Goal: Entertainment & Leisure: Consume media (video, audio)

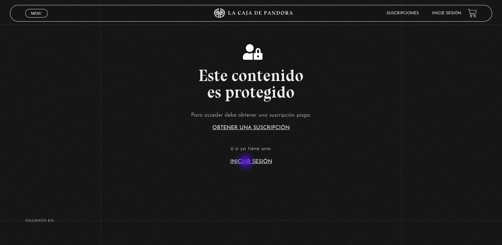
click at [246, 162] on link "Iniciar Sesión" at bounding box center [251, 161] width 42 height 5
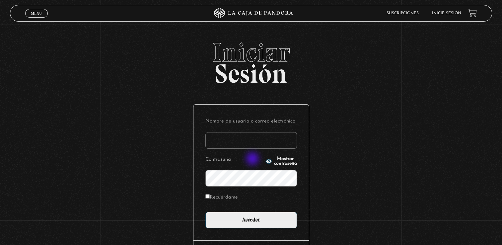
type input "[EMAIL_ADDRESS][DOMAIN_NAME]"
click at [266, 159] on icon "button" at bounding box center [269, 161] width 6 height 4
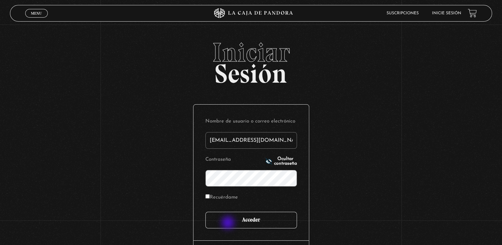
click at [229, 223] on input "Acceder" at bounding box center [251, 220] width 92 height 17
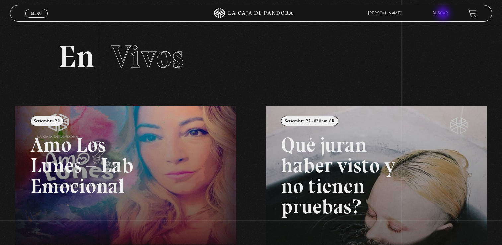
click at [444, 14] on link "Buscar" at bounding box center [440, 13] width 16 height 4
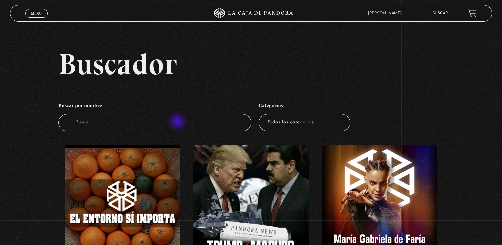
click at [178, 122] on input "Buscador" at bounding box center [154, 123] width 193 height 18
type input "h"
type input "He"
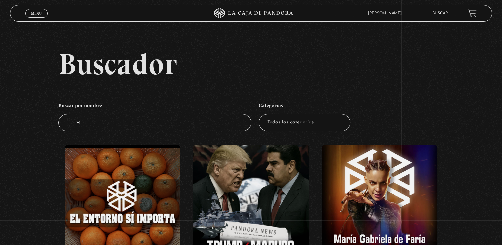
click at [178, 122] on input "he" at bounding box center [154, 123] width 193 height 18
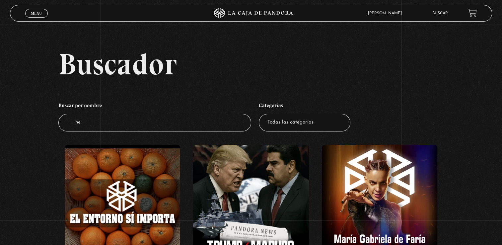
type input "h"
type input "[PERSON_NAME]"
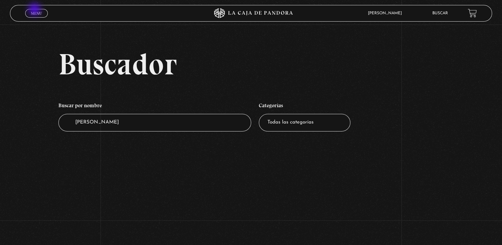
click at [35, 10] on link "Menu Cerrar" at bounding box center [36, 13] width 23 height 9
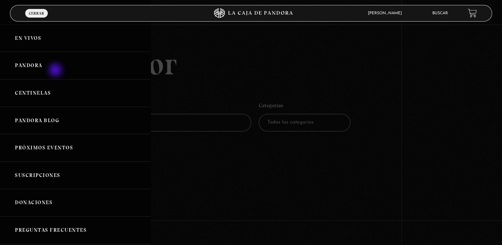
click at [56, 71] on link "Pandora" at bounding box center [75, 66] width 151 height 28
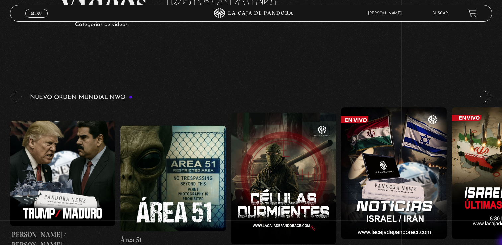
scroll to position [66, 0]
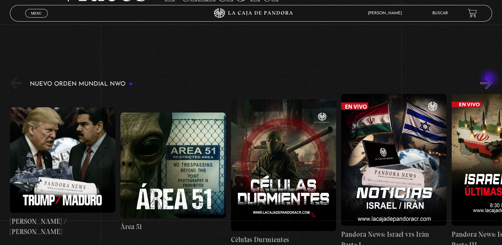
click at [490, 79] on button "»" at bounding box center [486, 83] width 12 height 12
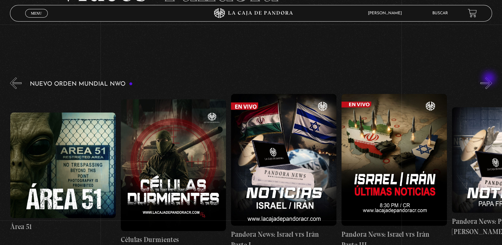
click at [490, 79] on button "»" at bounding box center [486, 83] width 12 height 12
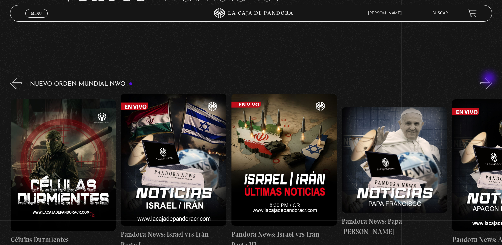
scroll to position [0, 221]
click at [490, 79] on button "»" at bounding box center [486, 83] width 12 height 12
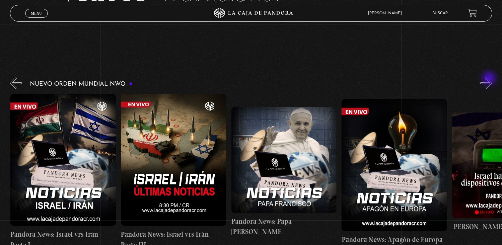
click at [490, 79] on button "»" at bounding box center [486, 83] width 12 height 12
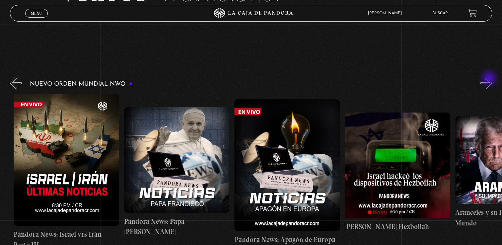
click at [490, 79] on button "»" at bounding box center [486, 83] width 12 height 12
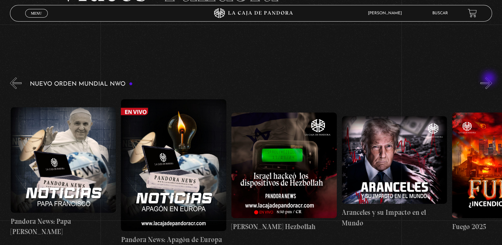
scroll to position [0, 552]
click at [490, 79] on button "»" at bounding box center [486, 83] width 12 height 12
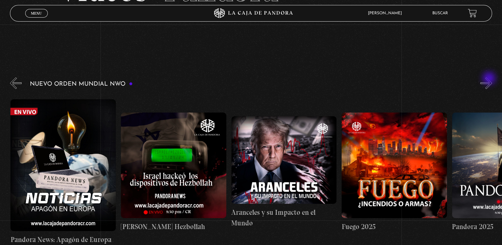
scroll to position [0, 662]
click at [490, 79] on button "»" at bounding box center [486, 83] width 12 height 12
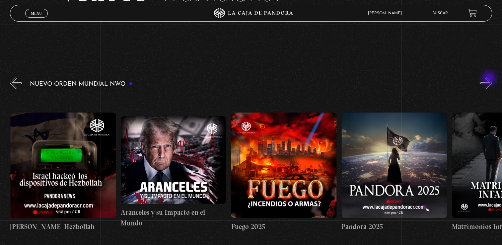
click at [490, 79] on button "»" at bounding box center [486, 83] width 12 height 12
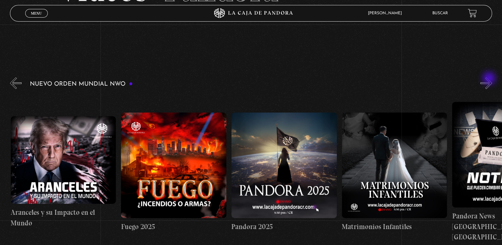
click at [490, 79] on button "»" at bounding box center [486, 83] width 12 height 12
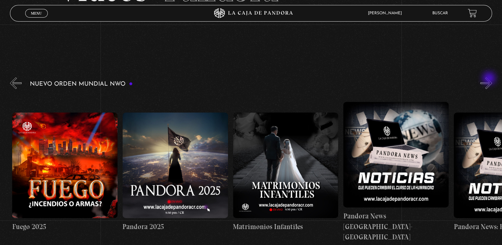
click at [490, 79] on button "»" at bounding box center [486, 83] width 12 height 12
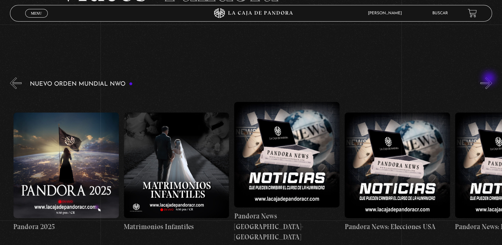
click at [490, 79] on button "»" at bounding box center [486, 83] width 12 height 12
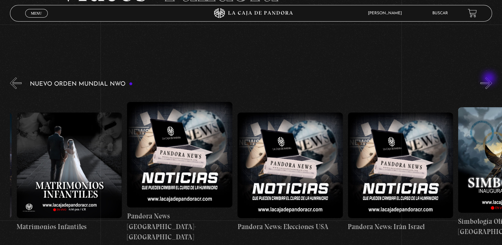
click at [490, 79] on button "»" at bounding box center [486, 83] width 12 height 12
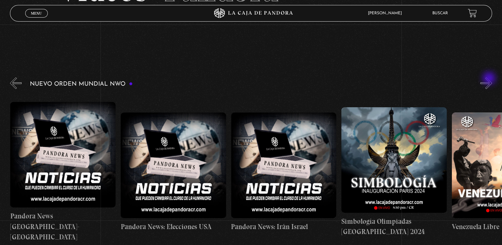
click at [490, 79] on button "»" at bounding box center [486, 83] width 12 height 12
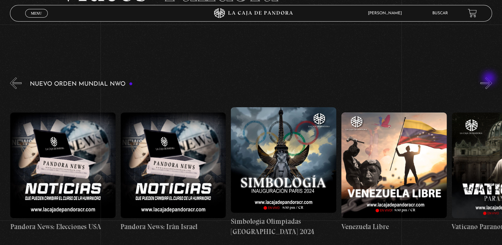
click at [490, 79] on button "»" at bounding box center [486, 83] width 12 height 12
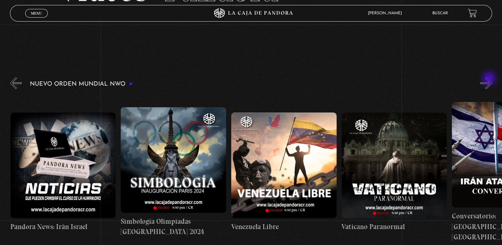
click at [490, 79] on button "»" at bounding box center [486, 83] width 12 height 12
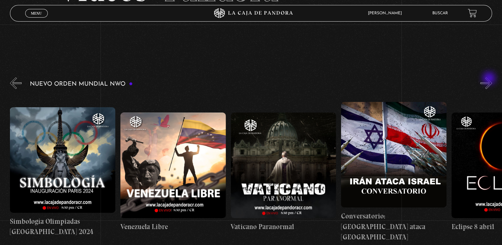
click at [490, 79] on button "»" at bounding box center [486, 83] width 12 height 12
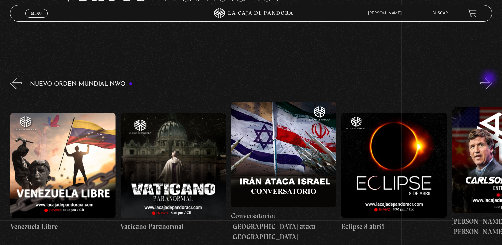
click at [490, 79] on button "»" at bounding box center [486, 83] width 12 height 12
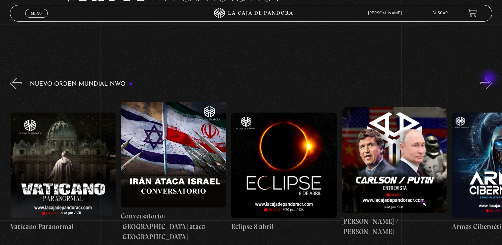
click at [490, 79] on button "»" at bounding box center [486, 83] width 12 height 12
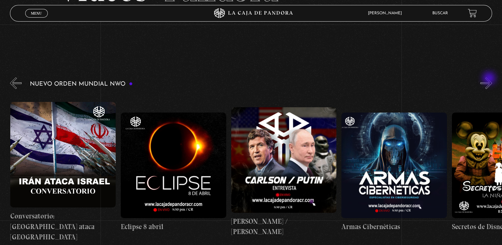
click at [490, 79] on button "»" at bounding box center [486, 83] width 12 height 12
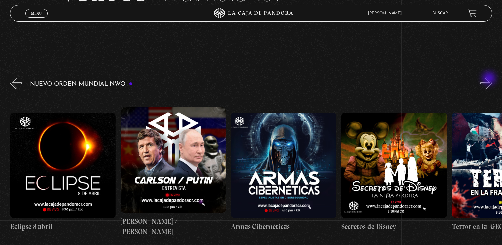
click at [490, 79] on button "»" at bounding box center [486, 83] width 12 height 12
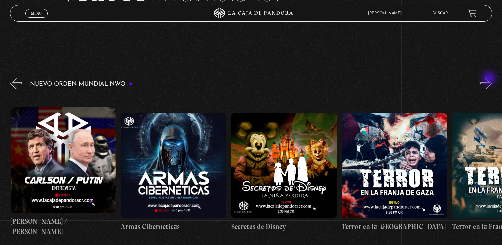
click at [490, 79] on button "»" at bounding box center [486, 83] width 12 height 12
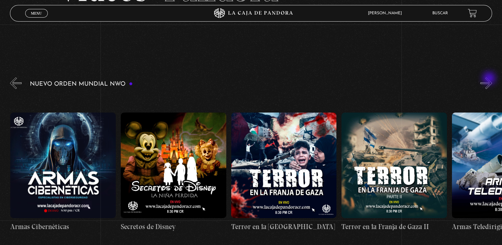
scroll to position [0, 2318]
click at [490, 79] on button "»" at bounding box center [486, 83] width 12 height 12
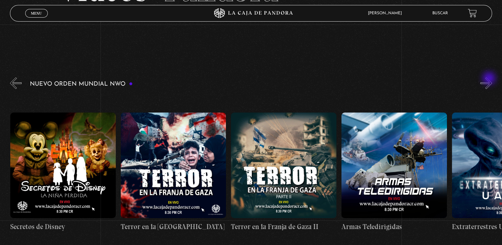
click at [490, 79] on button "»" at bounding box center [486, 83] width 12 height 12
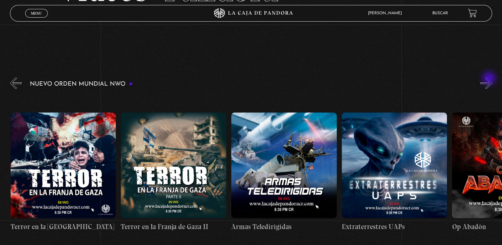
click at [490, 79] on button "»" at bounding box center [486, 83] width 12 height 12
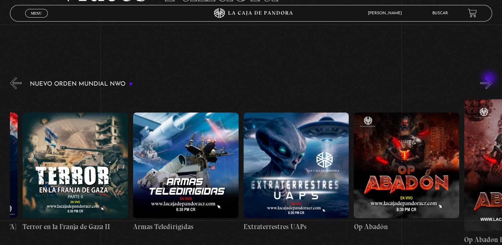
click at [490, 79] on button "»" at bounding box center [486, 83] width 12 height 12
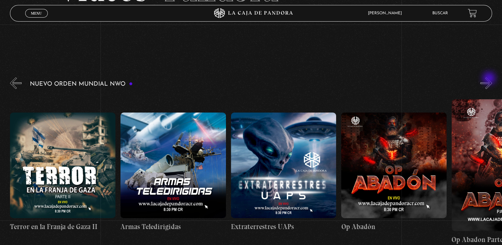
click at [490, 79] on button "»" at bounding box center [486, 83] width 12 height 12
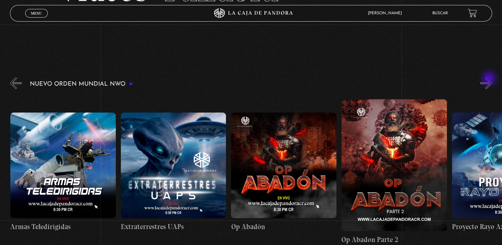
click at [490, 79] on button "»" at bounding box center [486, 83] width 12 height 12
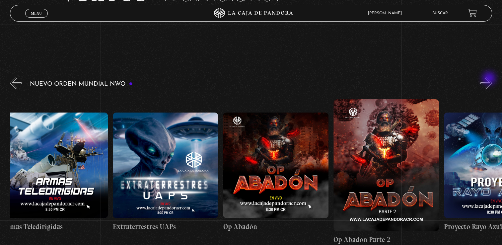
click at [490, 79] on button "»" at bounding box center [486, 83] width 12 height 12
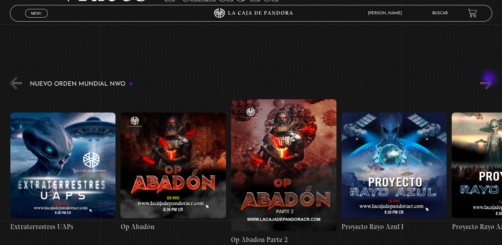
click at [490, 79] on button "»" at bounding box center [486, 83] width 12 height 12
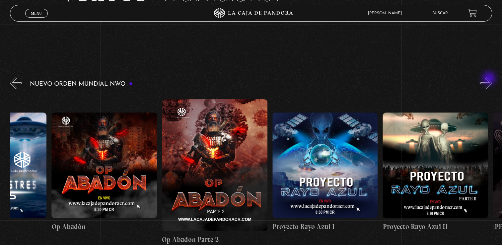
click at [490, 79] on button "»" at bounding box center [486, 83] width 12 height 12
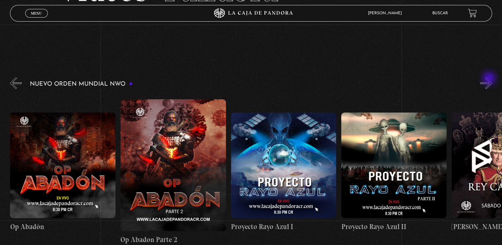
click at [490, 79] on button "»" at bounding box center [486, 83] width 12 height 12
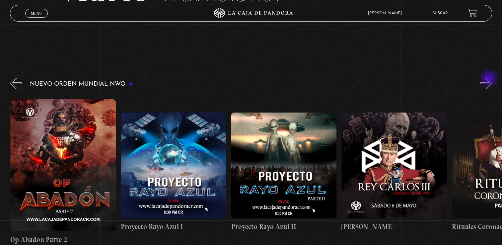
click at [490, 79] on button "»" at bounding box center [486, 83] width 12 height 12
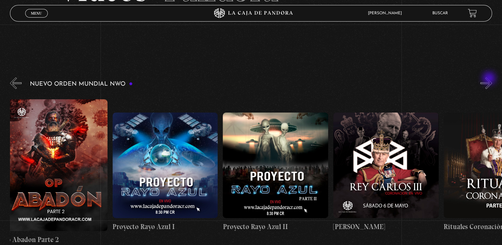
click at [490, 79] on button "»" at bounding box center [486, 83] width 12 height 12
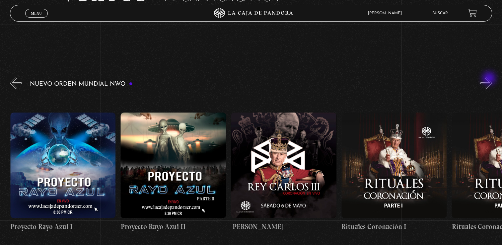
click at [490, 79] on button "»" at bounding box center [486, 83] width 12 height 12
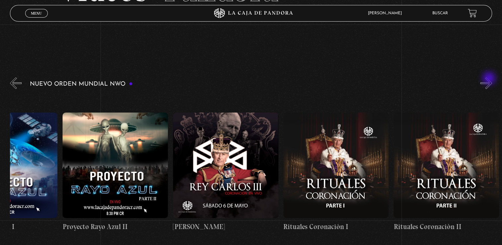
click at [490, 79] on button "»" at bounding box center [486, 83] width 12 height 12
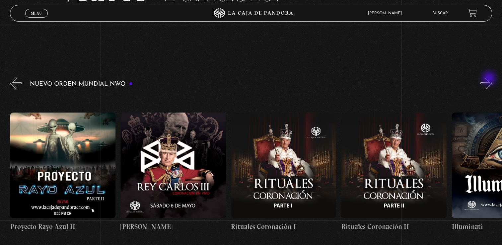
click at [490, 79] on button "»" at bounding box center [486, 83] width 12 height 12
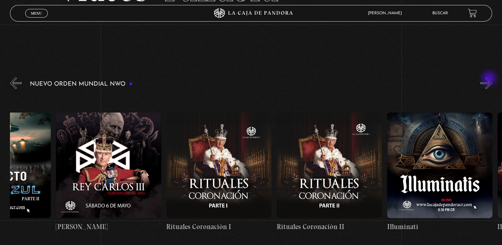
click at [490, 79] on button "»" at bounding box center [486, 83] width 12 height 12
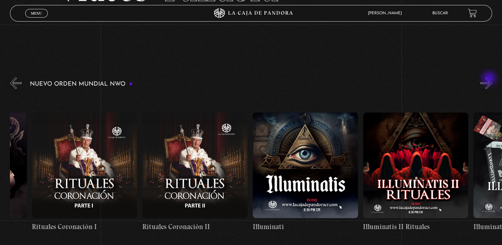
click at [490, 79] on button "»" at bounding box center [486, 83] width 12 height 12
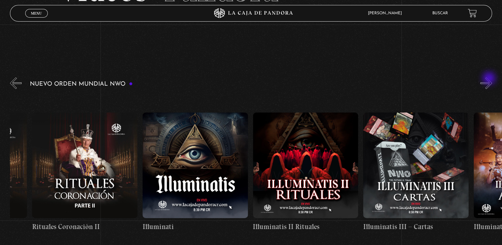
click at [490, 79] on button "»" at bounding box center [486, 83] width 12 height 12
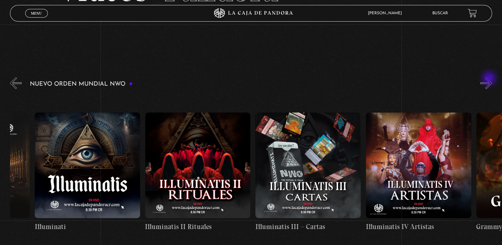
click at [490, 79] on button "»" at bounding box center [486, 83] width 12 height 12
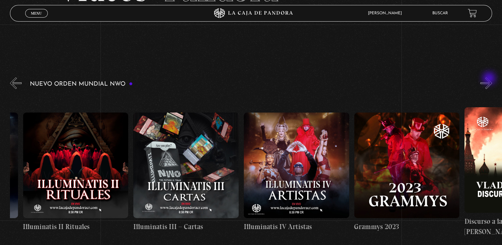
click at [490, 79] on button "»" at bounding box center [486, 83] width 12 height 12
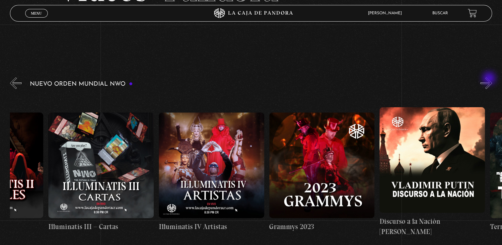
click at [490, 79] on button "»" at bounding box center [486, 83] width 12 height 12
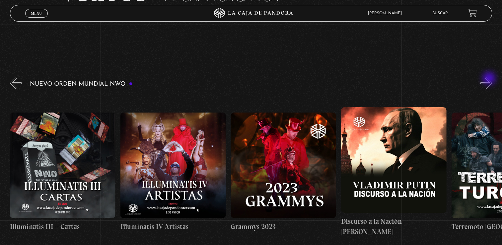
click at [490, 79] on button "»" at bounding box center [486, 83] width 12 height 12
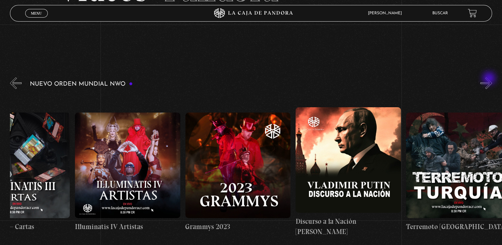
click at [490, 79] on button "»" at bounding box center [486, 83] width 12 height 12
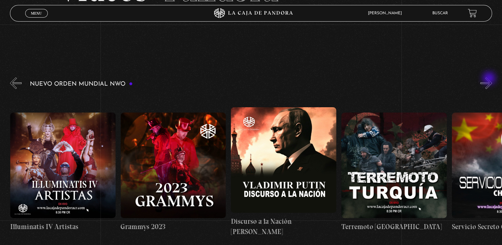
click at [490, 79] on button "»" at bounding box center [486, 83] width 12 height 12
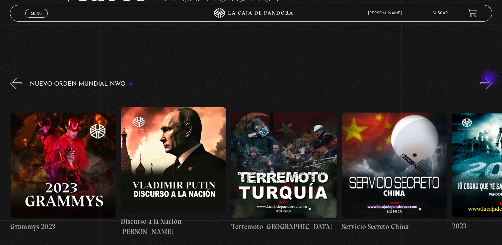
click at [490, 79] on button "»" at bounding box center [486, 83] width 12 height 12
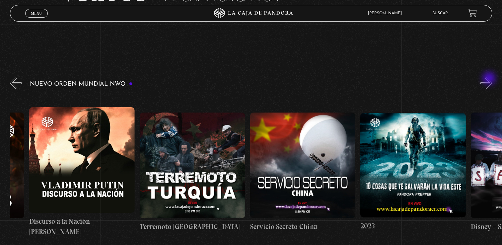
click at [490, 79] on button "»" at bounding box center [486, 83] width 12 height 12
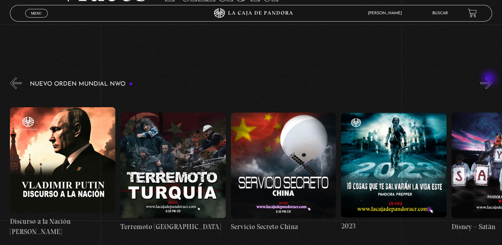
click at [490, 79] on button "»" at bounding box center [486, 83] width 12 height 12
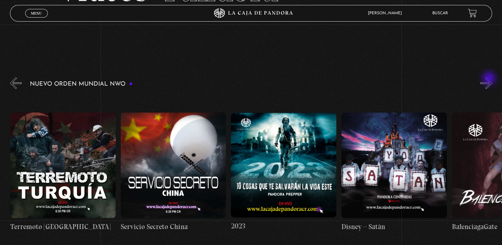
click at [490, 79] on button "»" at bounding box center [486, 83] width 12 height 12
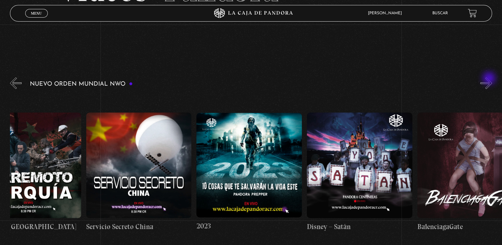
click at [490, 79] on button "»" at bounding box center [486, 83] width 12 height 12
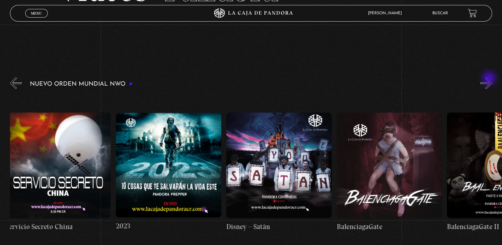
click at [490, 79] on button "»" at bounding box center [486, 83] width 12 height 12
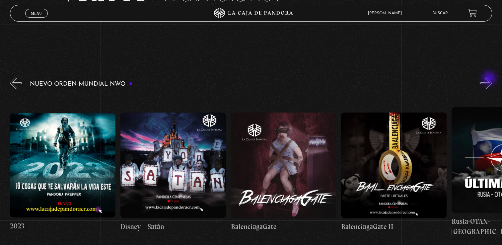
click at [490, 79] on button "»" at bounding box center [486, 83] width 12 height 12
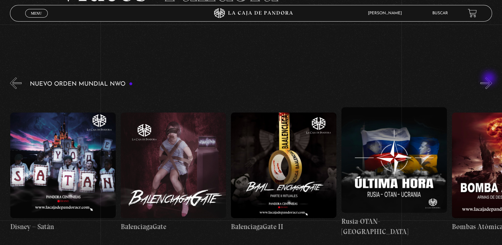
click at [490, 79] on button "»" at bounding box center [486, 83] width 12 height 12
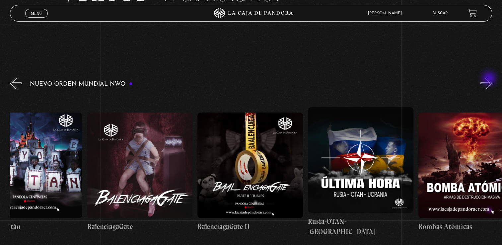
click at [490, 79] on button "»" at bounding box center [486, 83] width 12 height 12
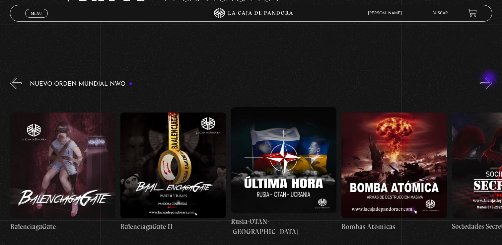
click at [490, 79] on button "»" at bounding box center [486, 83] width 12 height 12
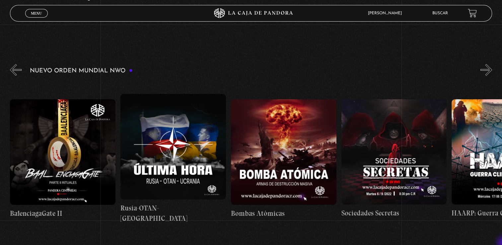
scroll to position [93, 0]
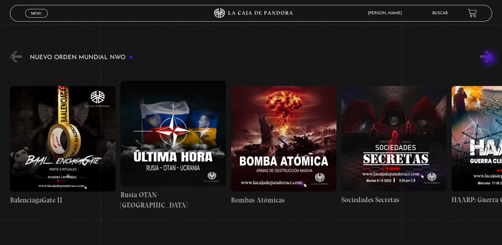
click at [490, 59] on button "»" at bounding box center [486, 57] width 12 height 12
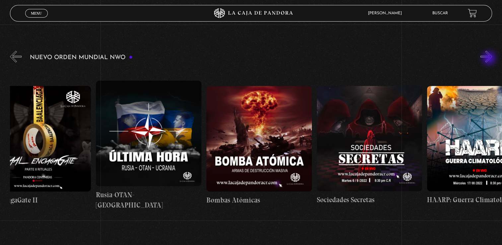
click at [490, 59] on button "»" at bounding box center [486, 57] width 12 height 12
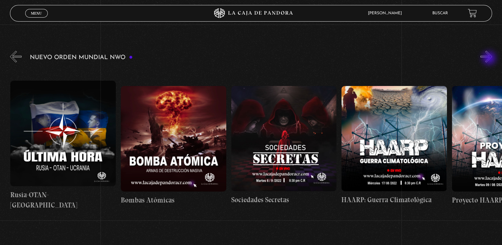
click at [490, 59] on button "»" at bounding box center [486, 57] width 12 height 12
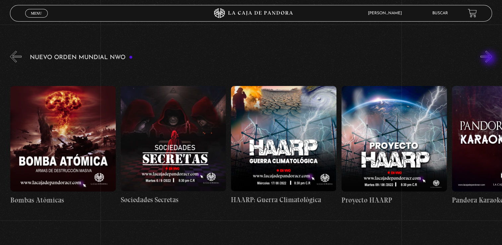
click at [490, 59] on button "»" at bounding box center [486, 57] width 12 height 12
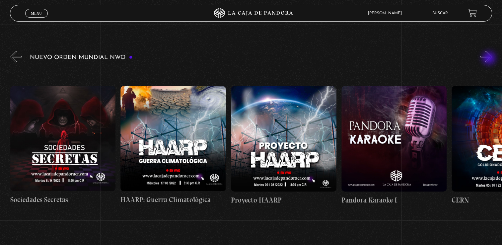
click at [490, 59] on button "»" at bounding box center [486, 57] width 12 height 12
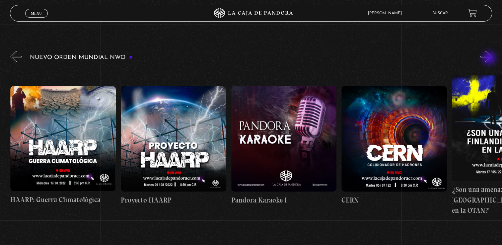
click at [490, 59] on button "»" at bounding box center [486, 57] width 12 height 12
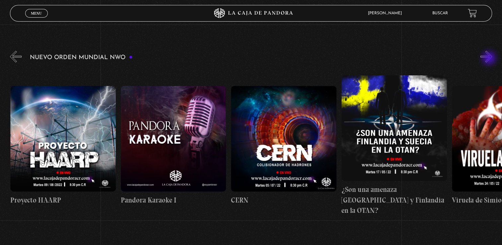
click at [490, 59] on button "»" at bounding box center [486, 57] width 12 height 12
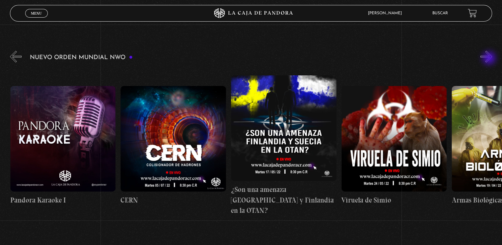
click at [490, 59] on button "»" at bounding box center [486, 57] width 12 height 12
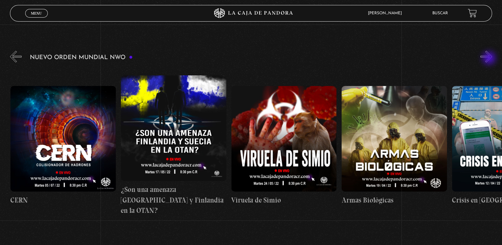
click at [490, 59] on button "»" at bounding box center [486, 57] width 12 height 12
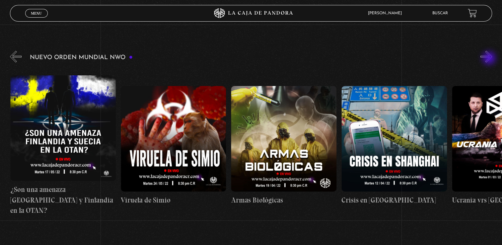
click at [490, 59] on button "»" at bounding box center [486, 57] width 12 height 12
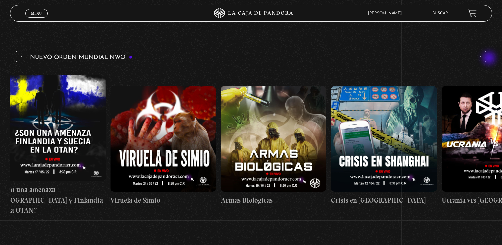
click at [490, 59] on button "»" at bounding box center [486, 57] width 12 height 12
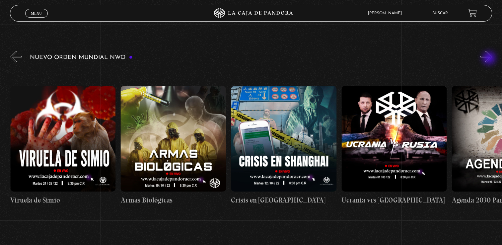
click at [490, 59] on button "»" at bounding box center [486, 57] width 12 height 12
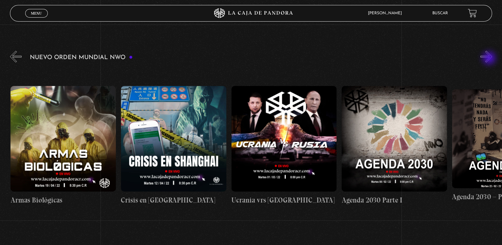
click at [490, 59] on button "»" at bounding box center [486, 57] width 12 height 12
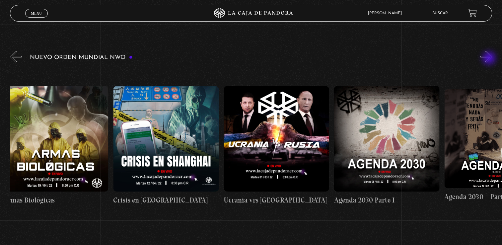
click at [490, 59] on button "»" at bounding box center [486, 57] width 12 height 12
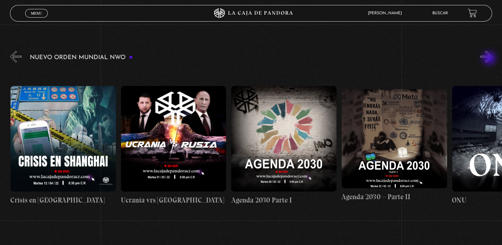
click at [490, 59] on button "»" at bounding box center [486, 57] width 12 height 12
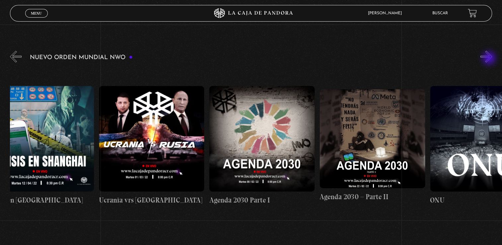
click at [490, 59] on button "»" at bounding box center [486, 57] width 12 height 12
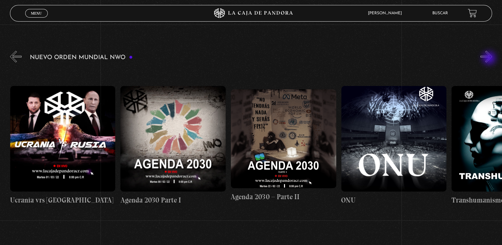
click at [490, 59] on button "»" at bounding box center [486, 57] width 12 height 12
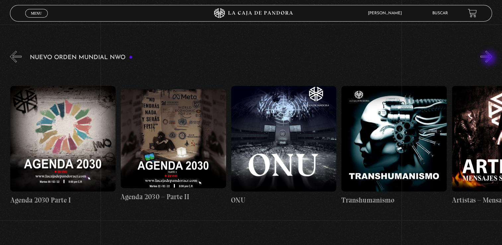
click at [490, 59] on button "»" at bounding box center [486, 57] width 12 height 12
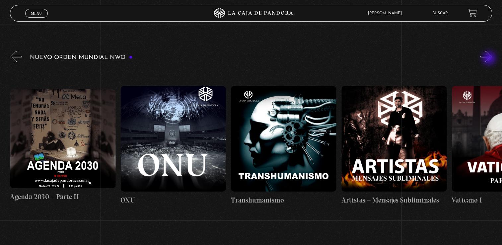
click at [490, 59] on button "»" at bounding box center [486, 57] width 12 height 12
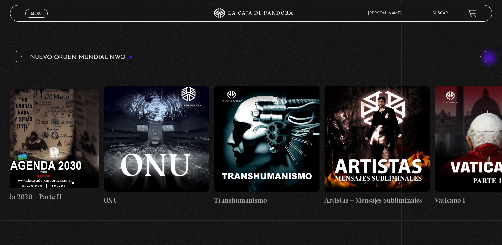
click at [490, 59] on button "»" at bounding box center [486, 57] width 12 height 12
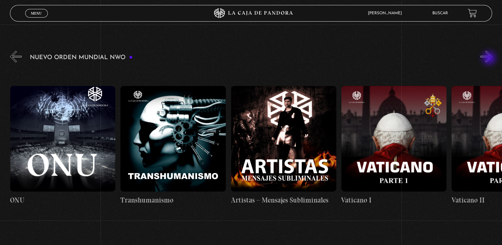
click at [490, 59] on button "»" at bounding box center [486, 57] width 12 height 12
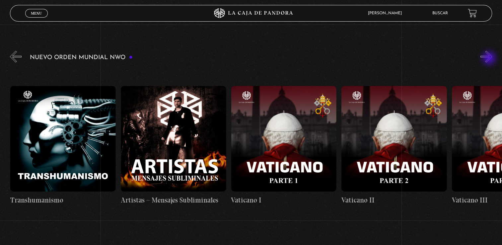
click at [490, 59] on button "»" at bounding box center [486, 57] width 12 height 12
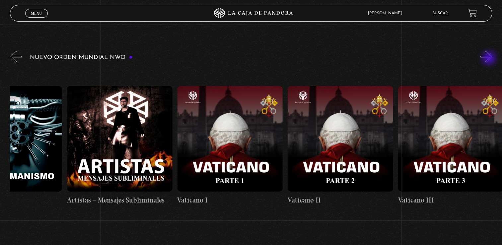
click at [490, 59] on button "»" at bounding box center [486, 57] width 12 height 12
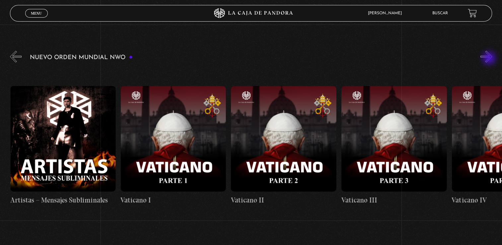
click at [490, 59] on button "»" at bounding box center [486, 57] width 12 height 12
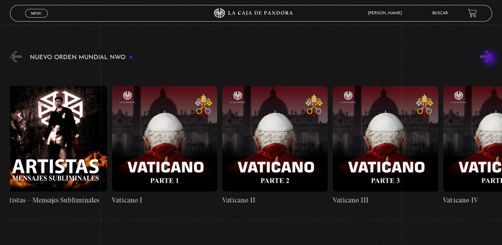
click at [490, 59] on button "»" at bounding box center [486, 57] width 12 height 12
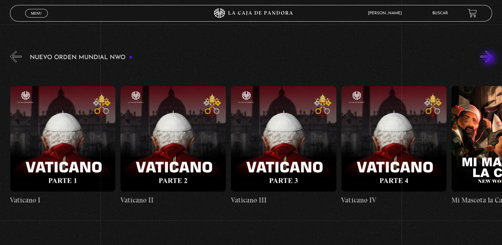
click at [490, 59] on button "»" at bounding box center [486, 57] width 12 height 12
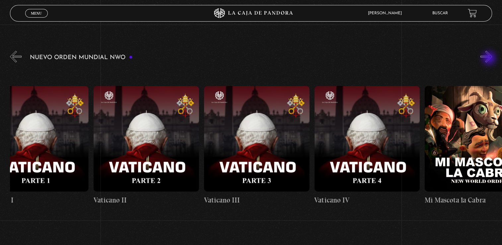
click at [490, 59] on button "»" at bounding box center [486, 57] width 12 height 12
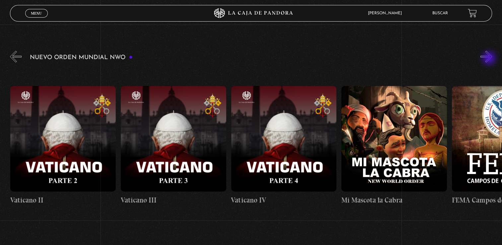
click at [490, 59] on button "»" at bounding box center [486, 57] width 12 height 12
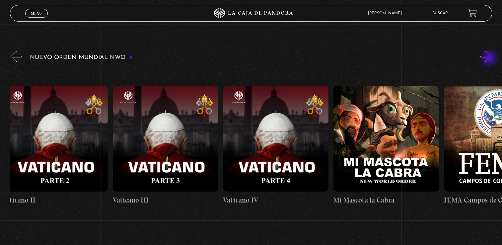
click at [490, 59] on button "»" at bounding box center [486, 57] width 12 height 12
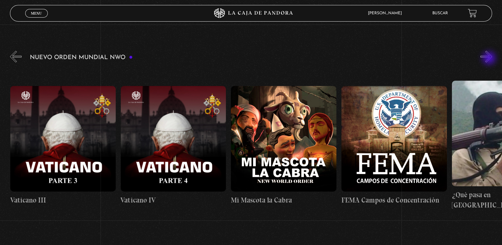
click at [490, 59] on button "»" at bounding box center [486, 57] width 12 height 12
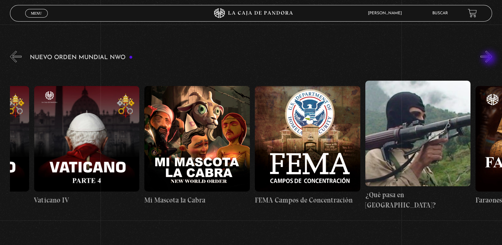
click at [490, 59] on button "»" at bounding box center [486, 57] width 12 height 12
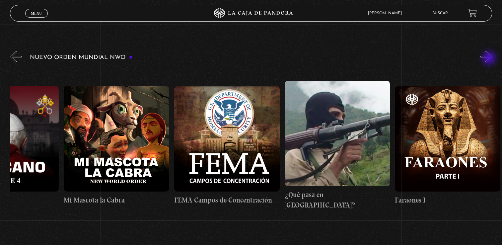
click at [490, 59] on button "»" at bounding box center [486, 57] width 12 height 12
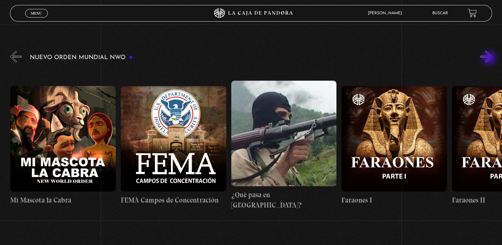
click at [490, 59] on button "»" at bounding box center [486, 57] width 12 height 12
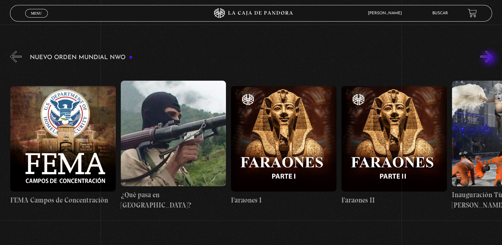
click at [490, 59] on button "»" at bounding box center [486, 57] width 12 height 12
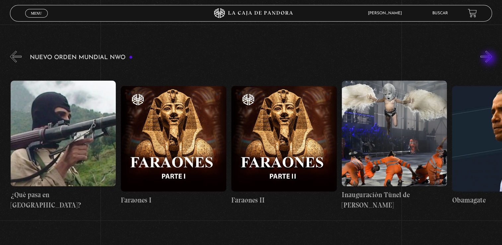
click at [490, 59] on button "»" at bounding box center [486, 57] width 12 height 12
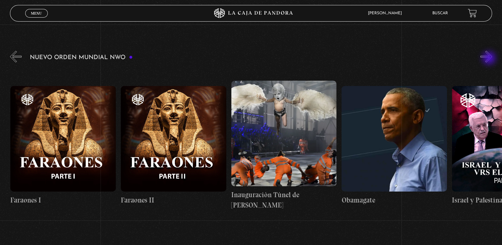
click at [490, 59] on button "»" at bounding box center [486, 57] width 12 height 12
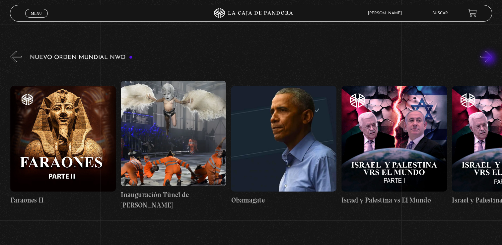
click at [490, 59] on button "»" at bounding box center [486, 57] width 12 height 12
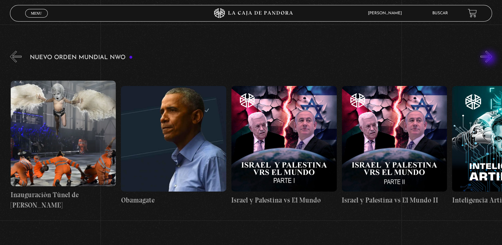
scroll to position [0, 7946]
click at [490, 59] on button "»" at bounding box center [486, 57] width 12 height 12
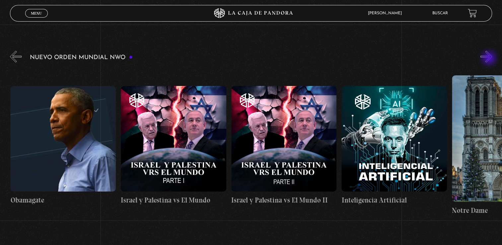
click at [490, 59] on button "»" at bounding box center [486, 57] width 12 height 12
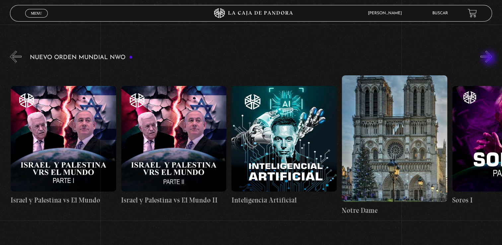
click at [490, 59] on button "»" at bounding box center [486, 57] width 12 height 12
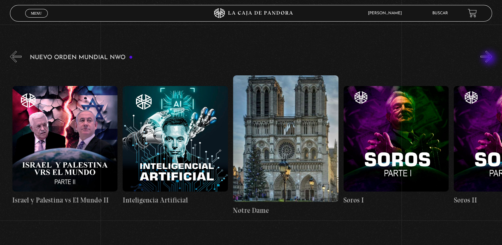
click at [490, 59] on button "»" at bounding box center [486, 57] width 12 height 12
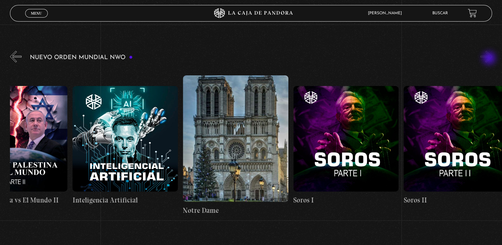
scroll to position [0, 8332]
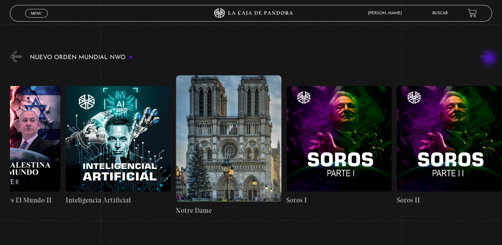
click at [490, 59] on button "»" at bounding box center [486, 57] width 12 height 12
click at [15, 58] on button "«" at bounding box center [16, 57] width 12 height 12
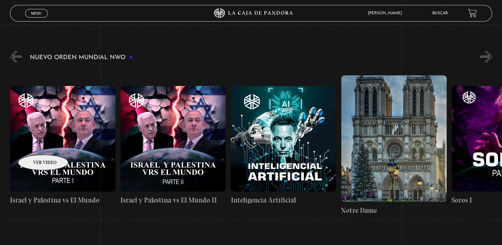
scroll to position [0, 8167]
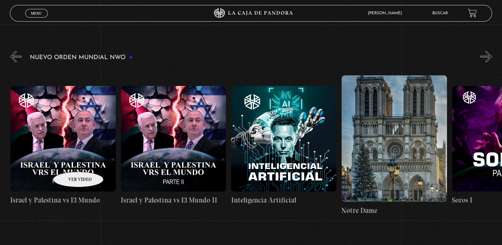
click at [70, 162] on figure at bounding box center [62, 138] width 105 height 105
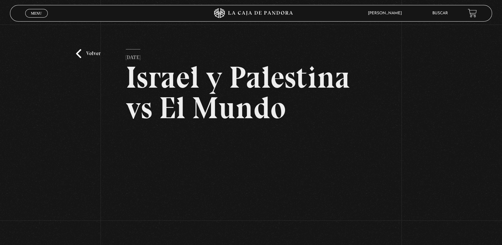
click at [70, 162] on div "Volver [DATE] Israel y Palestina vs El Mundo WhatsApp Twitter Messenger Email" at bounding box center [251, 165] width 502 height 280
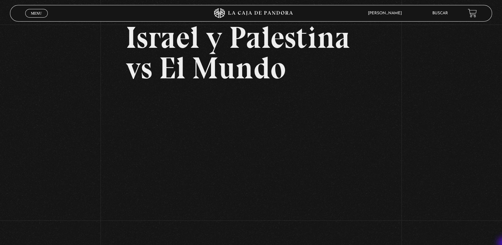
scroll to position [53, 0]
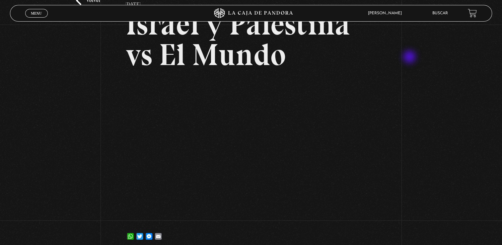
click at [410, 57] on div "Volver [DATE] Israel y Palestina vs El Mundo WhatsApp Twitter Messenger Email" at bounding box center [251, 111] width 502 height 280
click at [88, 103] on div "Volver [DATE] Israel y Palestina vs El Mundo WhatsApp Twitter Messenger Email" at bounding box center [251, 111] width 502 height 280
click at [435, 109] on div "Volver [DATE] Israel y Palestina vs El Mundo WhatsApp Twitter Messenger Email" at bounding box center [251, 111] width 502 height 280
click at [381, 71] on div "Volver [DATE] Israel y Palestina vs El Mundo WhatsApp Twitter Messenger Email" at bounding box center [251, 111] width 502 height 280
